Goal: Information Seeking & Learning: Check status

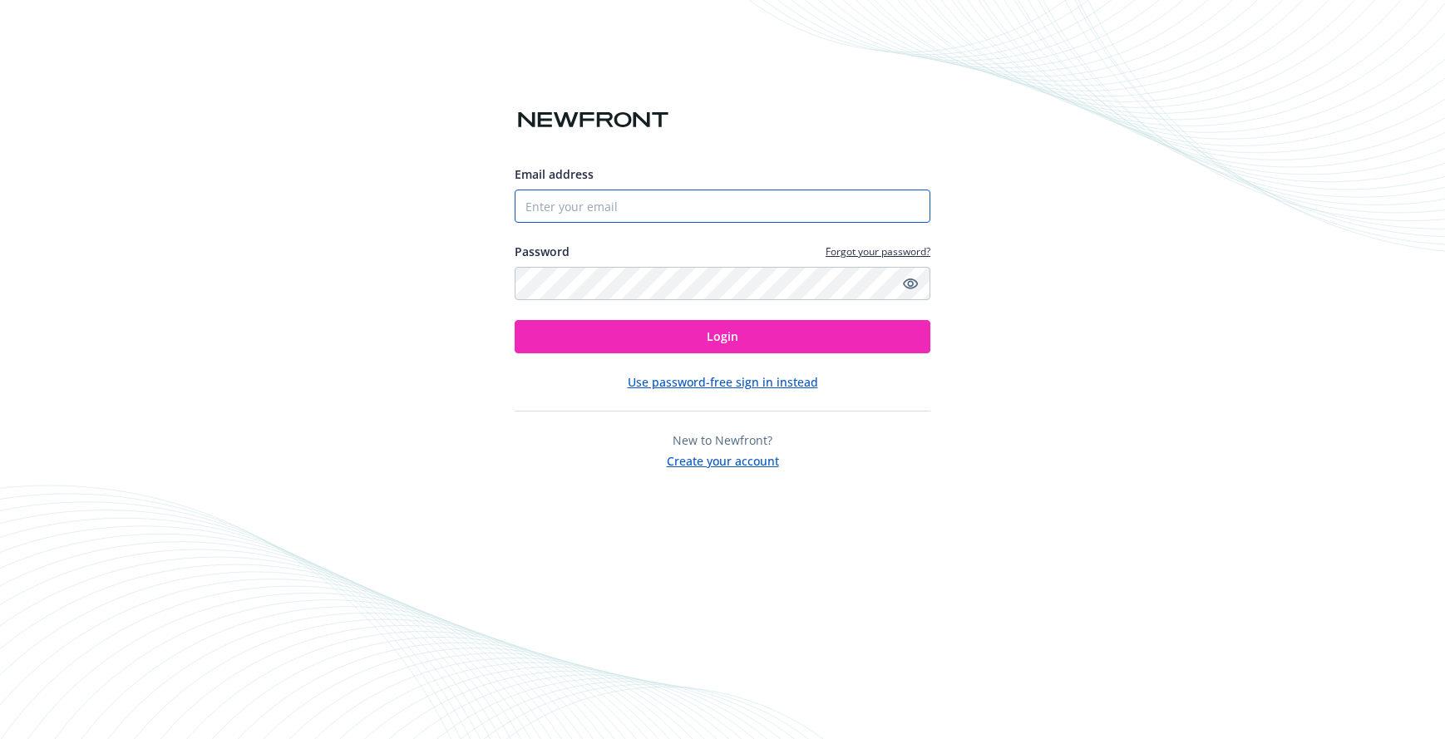
click at [644, 210] on input "Email address" at bounding box center [723, 206] width 416 height 33
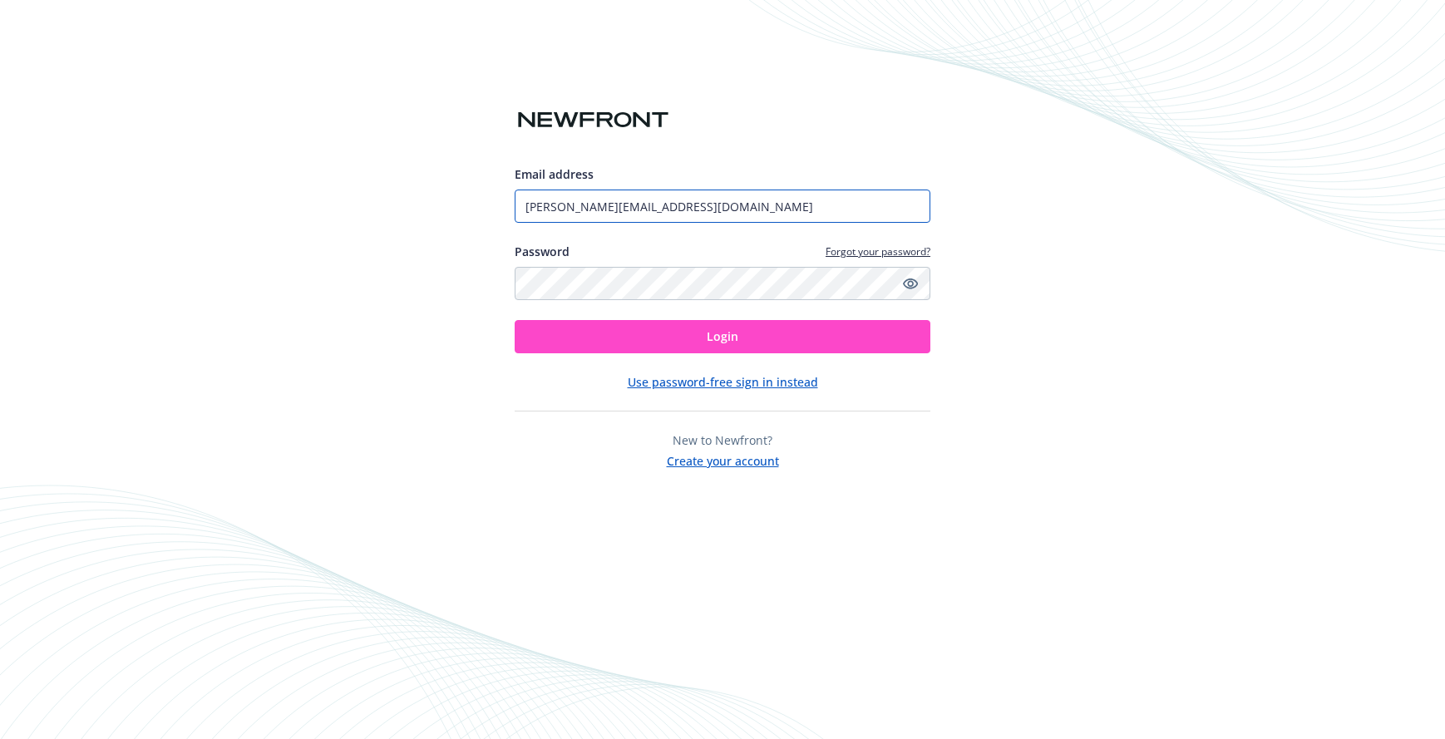
type input "[PERSON_NAME][EMAIL_ADDRESS][DOMAIN_NAME]"
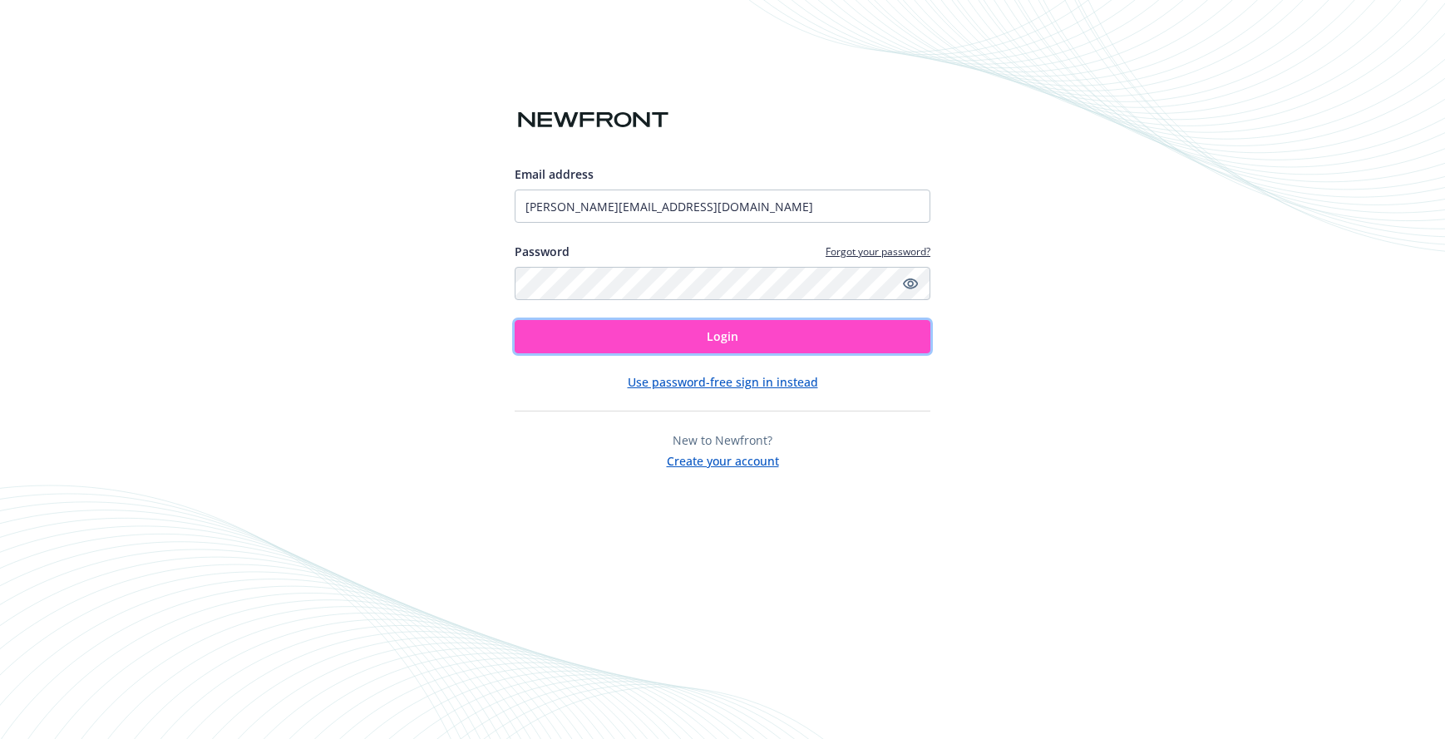
click at [864, 333] on button "Login" at bounding box center [723, 336] width 416 height 33
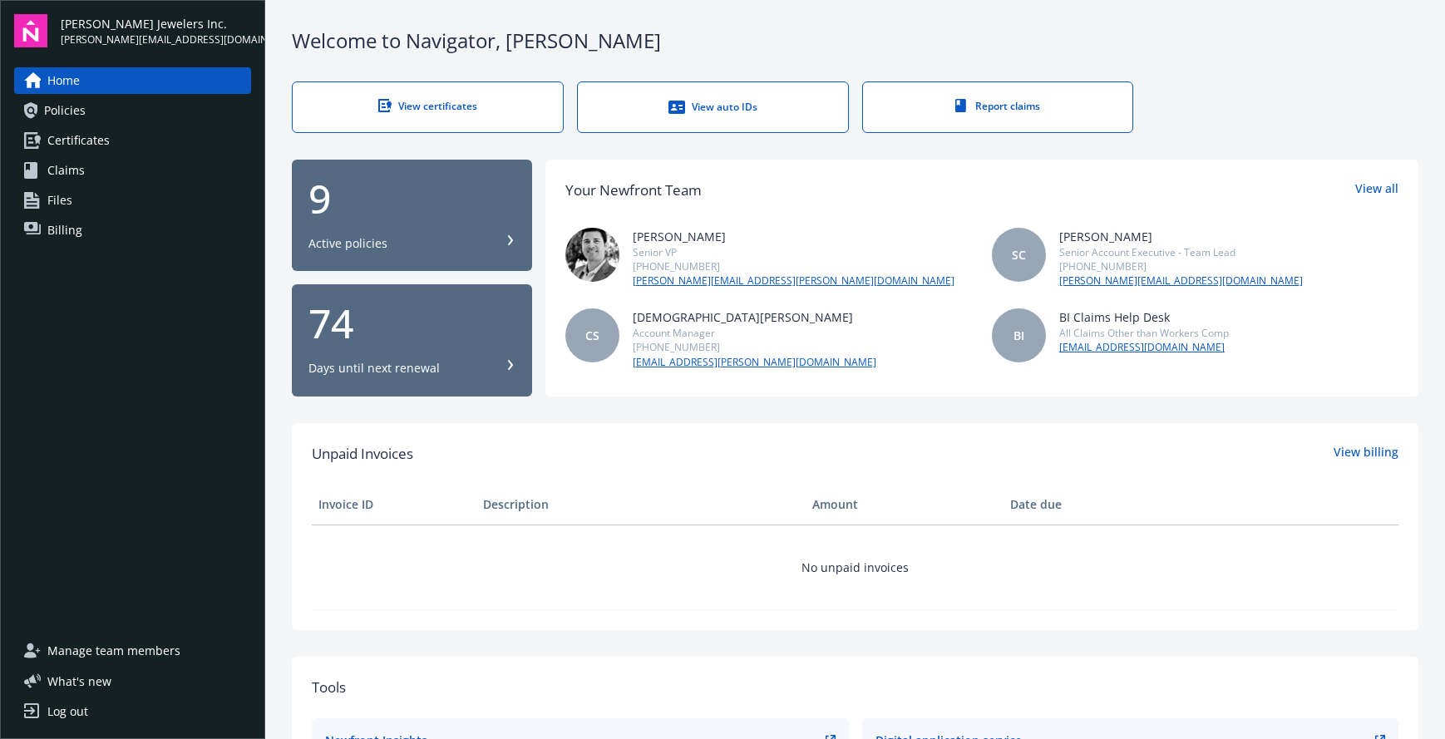
click at [75, 231] on span "Billing" at bounding box center [64, 230] width 35 height 27
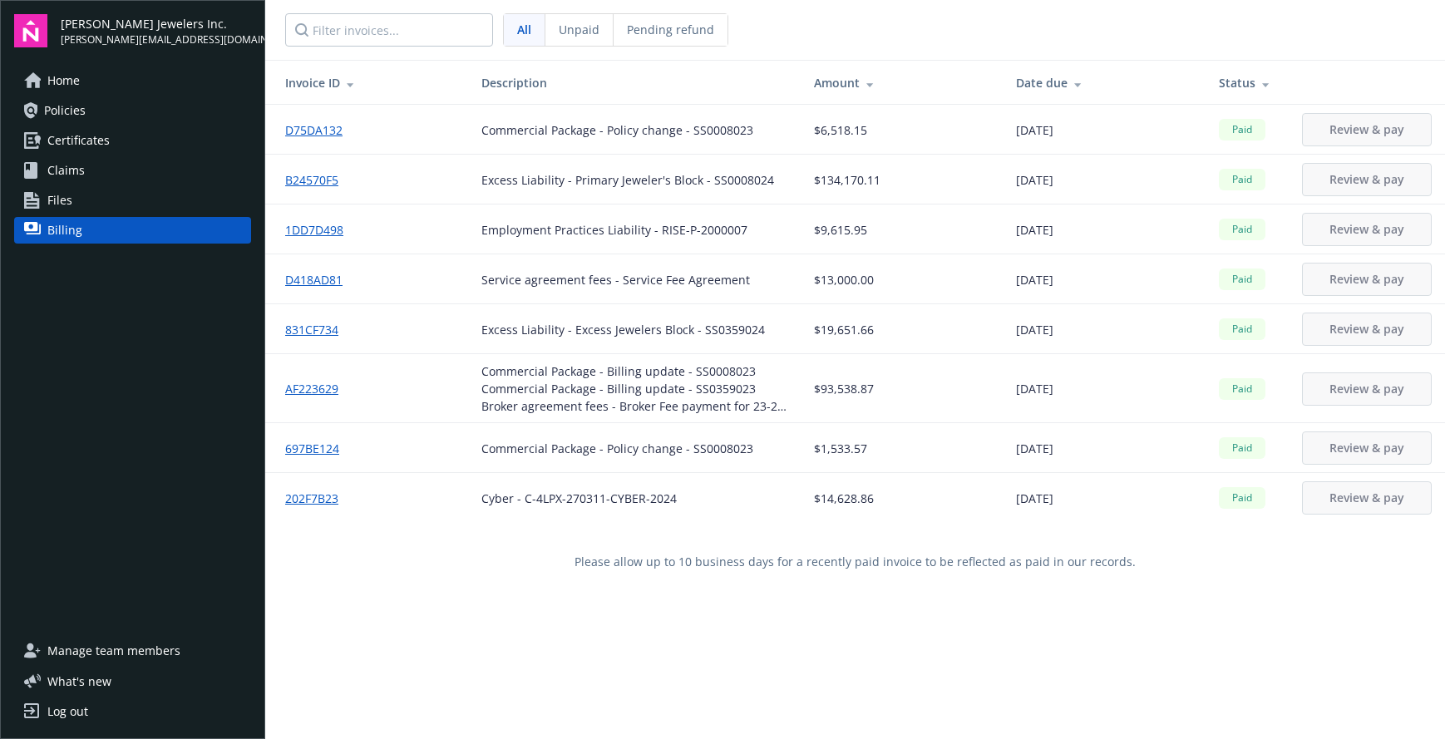
click at [577, 34] on span "Unpaid" at bounding box center [579, 29] width 41 height 17
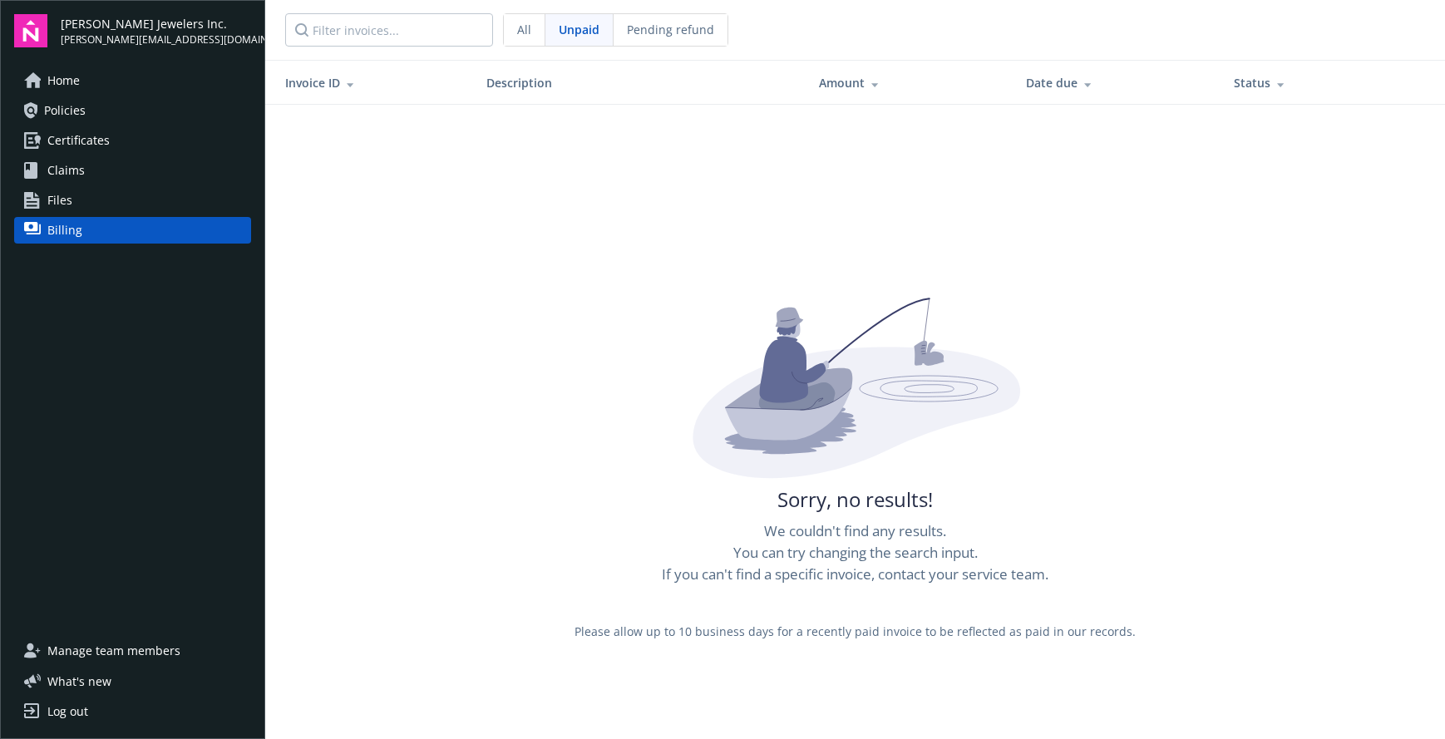
click at [523, 25] on span "All" at bounding box center [524, 29] width 14 height 17
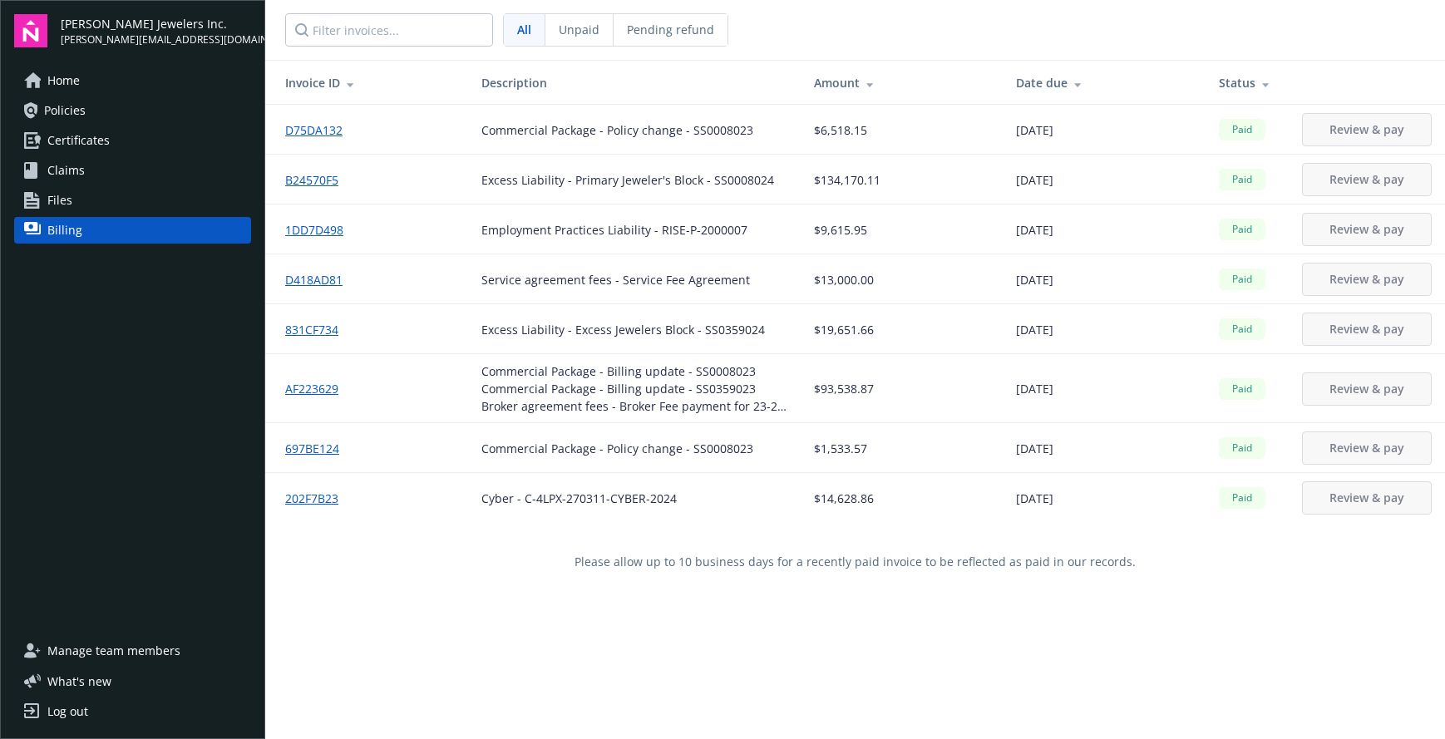
click at [1089, 18] on nav "All Unpaid Pending refund" at bounding box center [855, 30] width 1180 height 60
click at [308, 128] on link "D75DA132" at bounding box center [320, 129] width 71 height 17
click at [315, 170] on td "B24570F5" at bounding box center [366, 180] width 203 height 50
click at [311, 176] on link "B24570F5" at bounding box center [318, 179] width 67 height 17
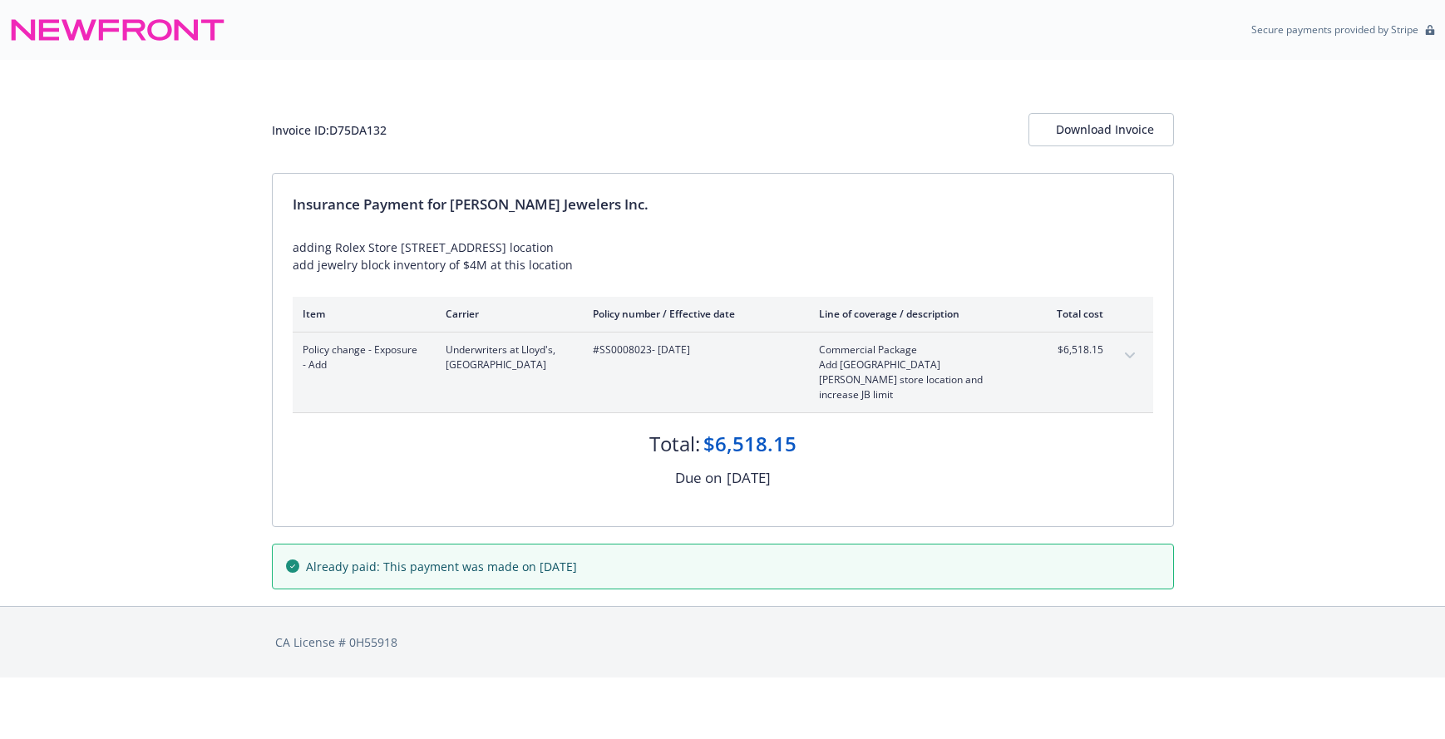
click at [1129, 353] on button "expand content" at bounding box center [1130, 356] width 27 height 27
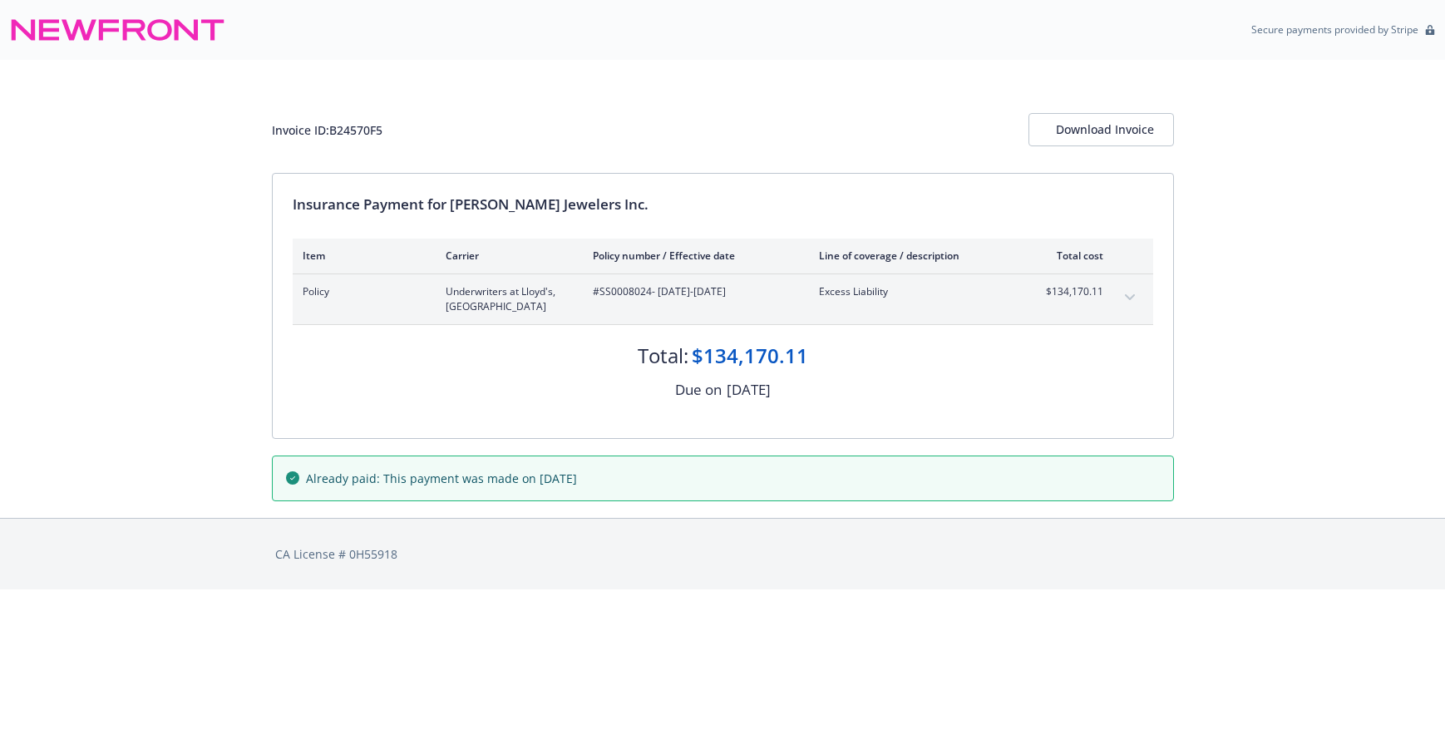
click at [1131, 299] on icon "expand content" at bounding box center [1129, 297] width 10 height 6
